Goal: Transaction & Acquisition: Purchase product/service

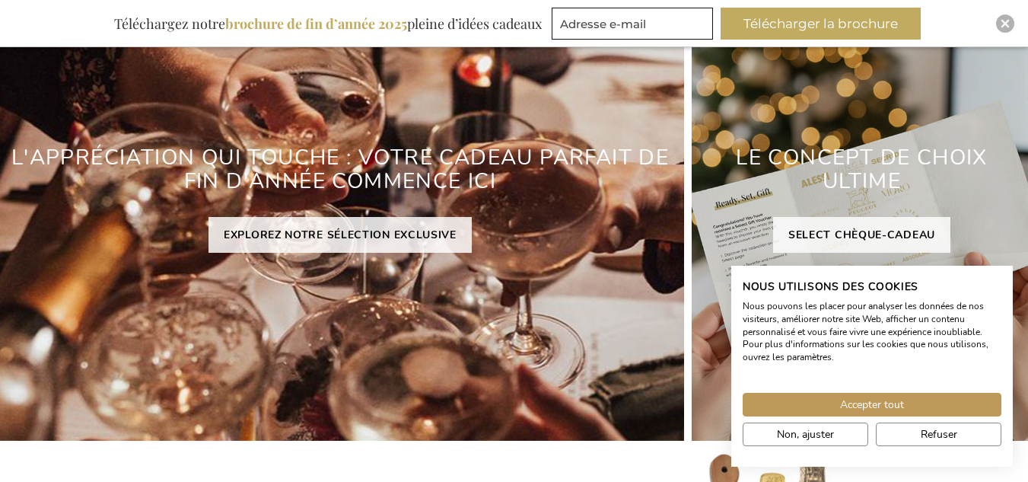
scroll to position [275, 0]
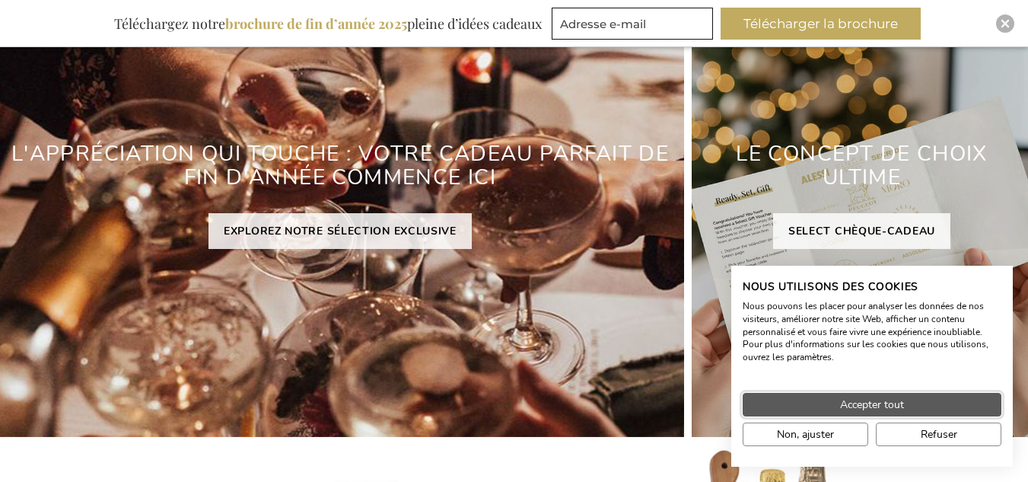
click at [880, 407] on span "Accepter tout" at bounding box center [872, 404] width 64 height 16
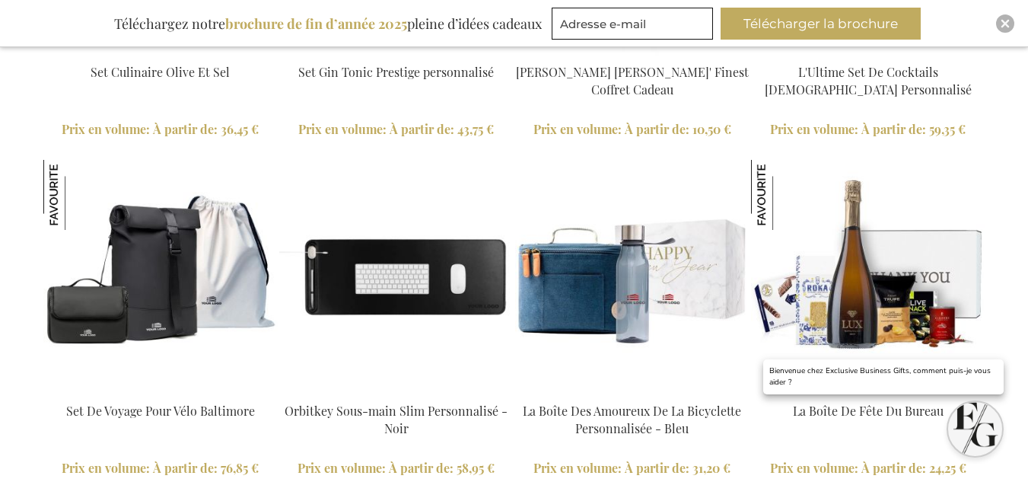
scroll to position [1797, 0]
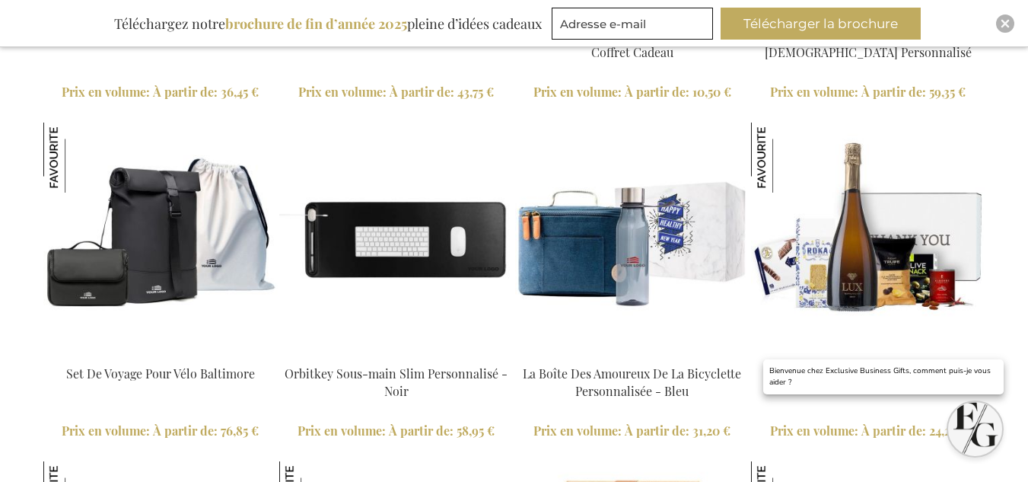
click at [627, 236] on img at bounding box center [632, 239] width 234 height 234
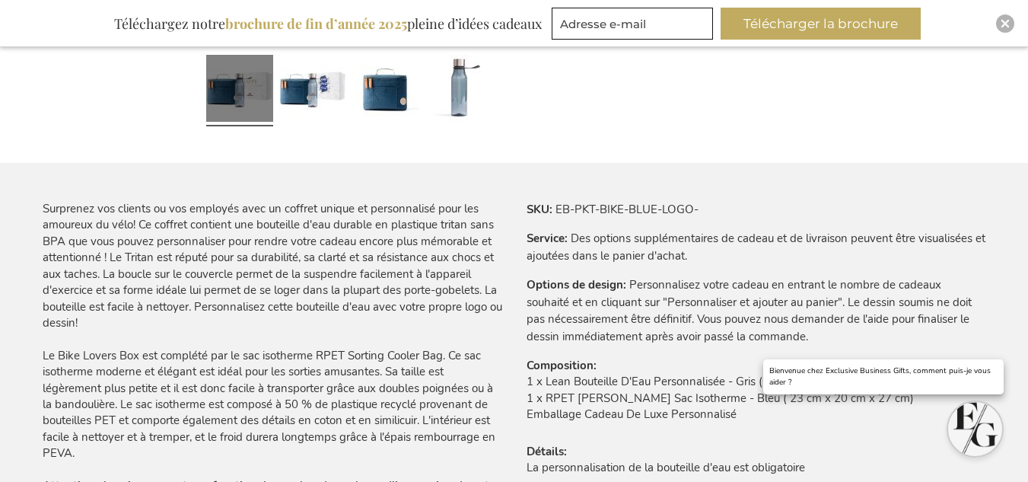
scroll to position [822, 0]
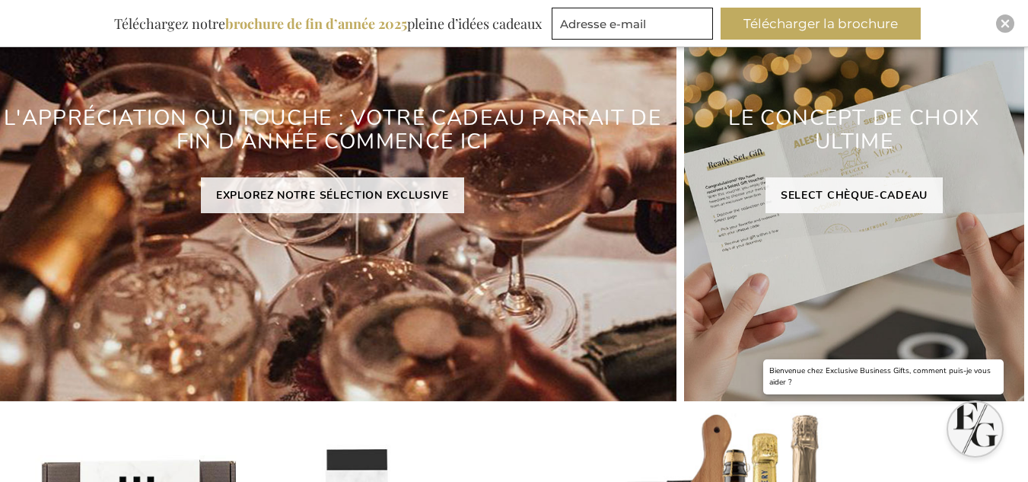
scroll to position [0, 14]
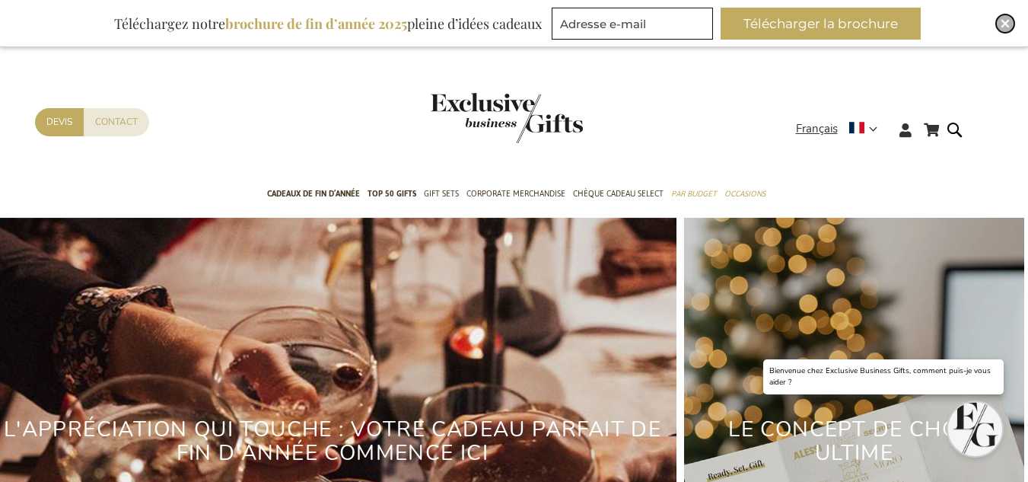
click at [1012, 24] on div "Close" at bounding box center [1005, 23] width 18 height 18
